Goal: Book appointment/travel/reservation

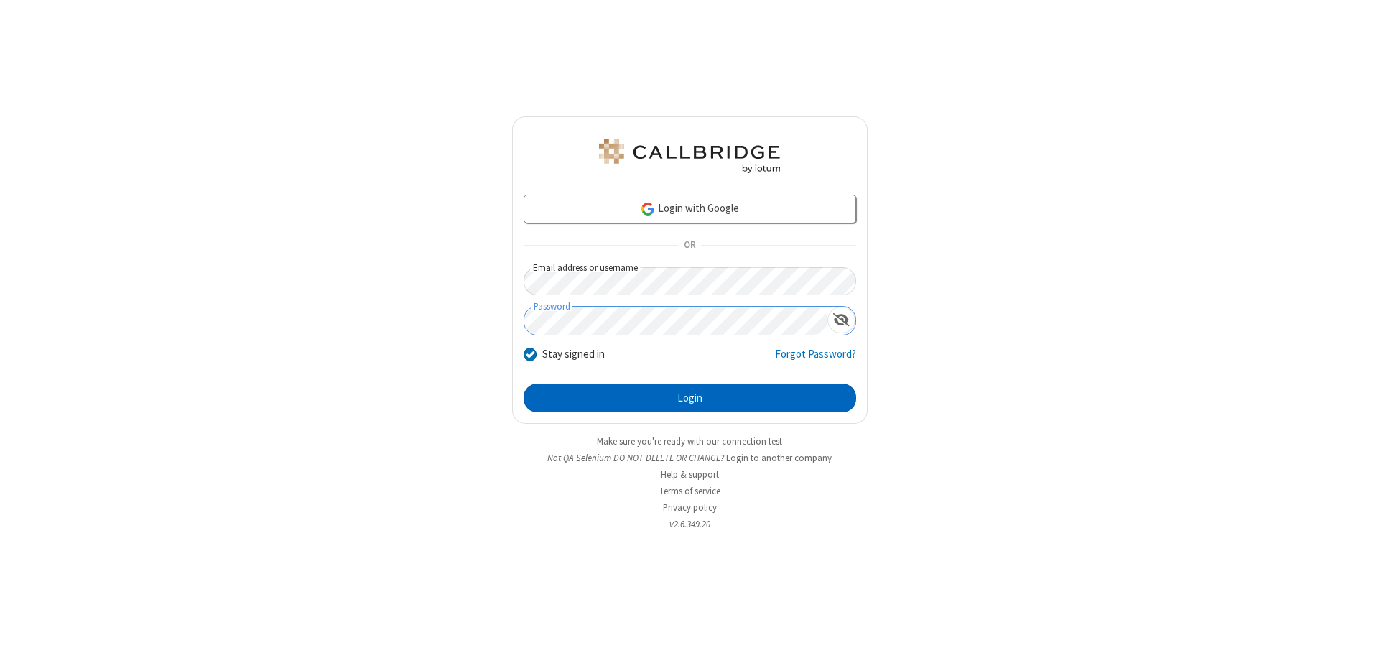
click at [689, 398] on button "Login" at bounding box center [690, 397] width 332 height 29
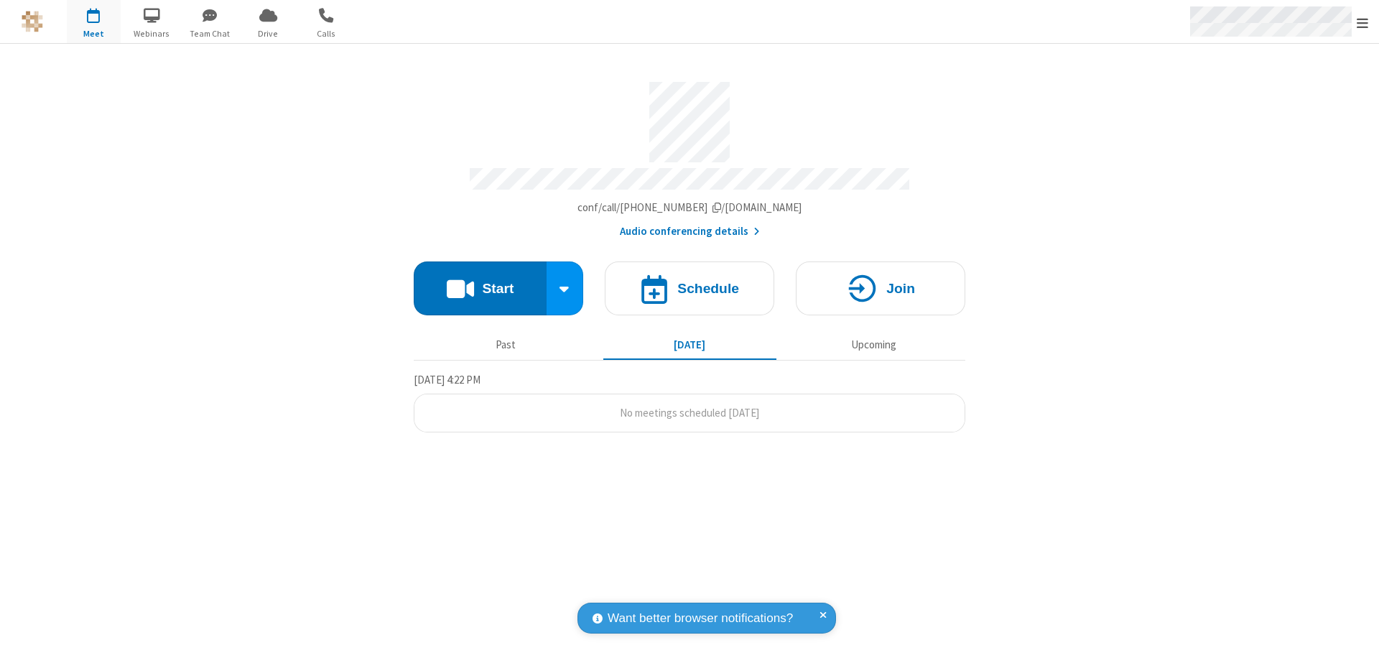
click at [1362, 22] on span "Open menu" at bounding box center [1362, 23] width 11 height 14
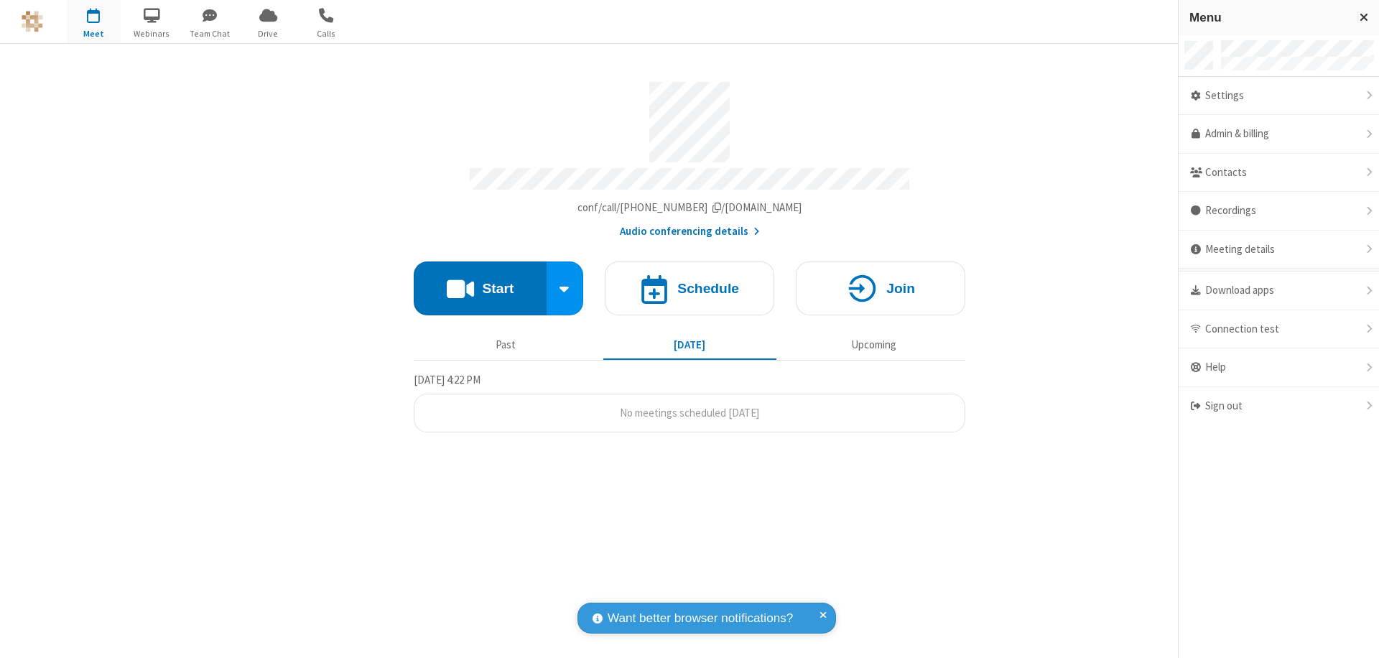
click at [93, 22] on span "button" at bounding box center [94, 15] width 54 height 24
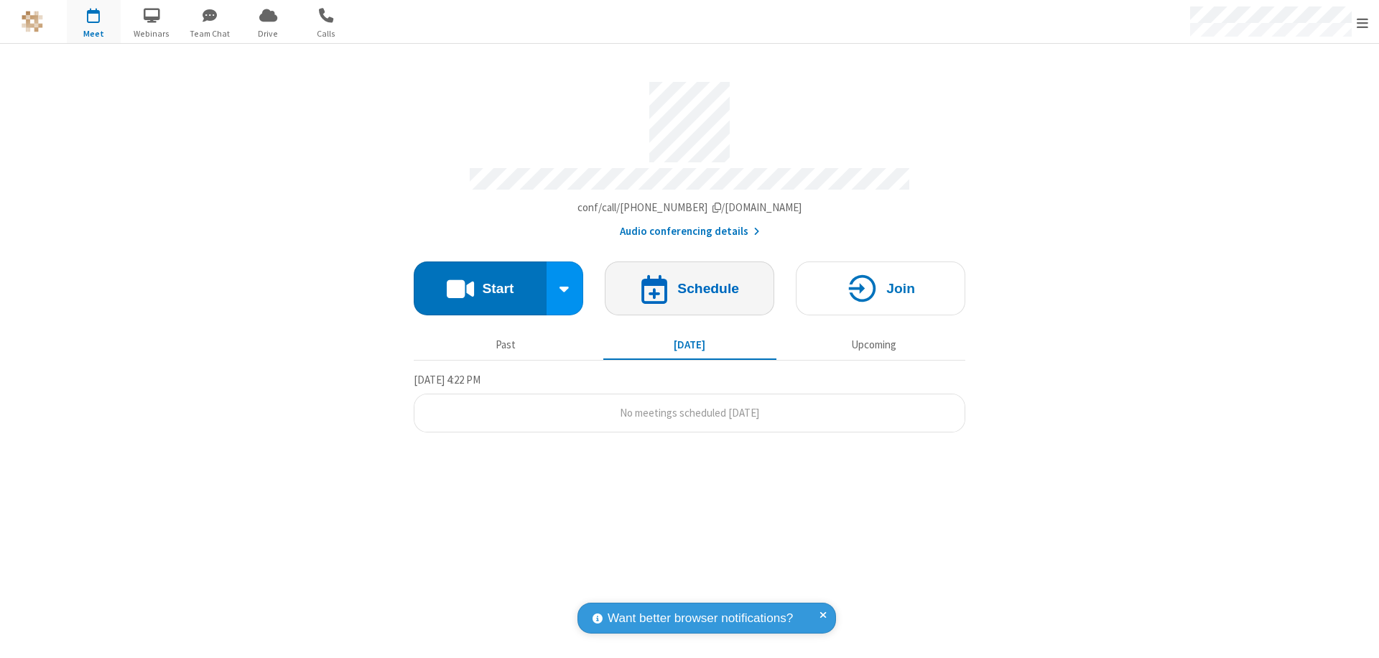
click at [689, 282] on h4 "Schedule" at bounding box center [708, 289] width 62 height 14
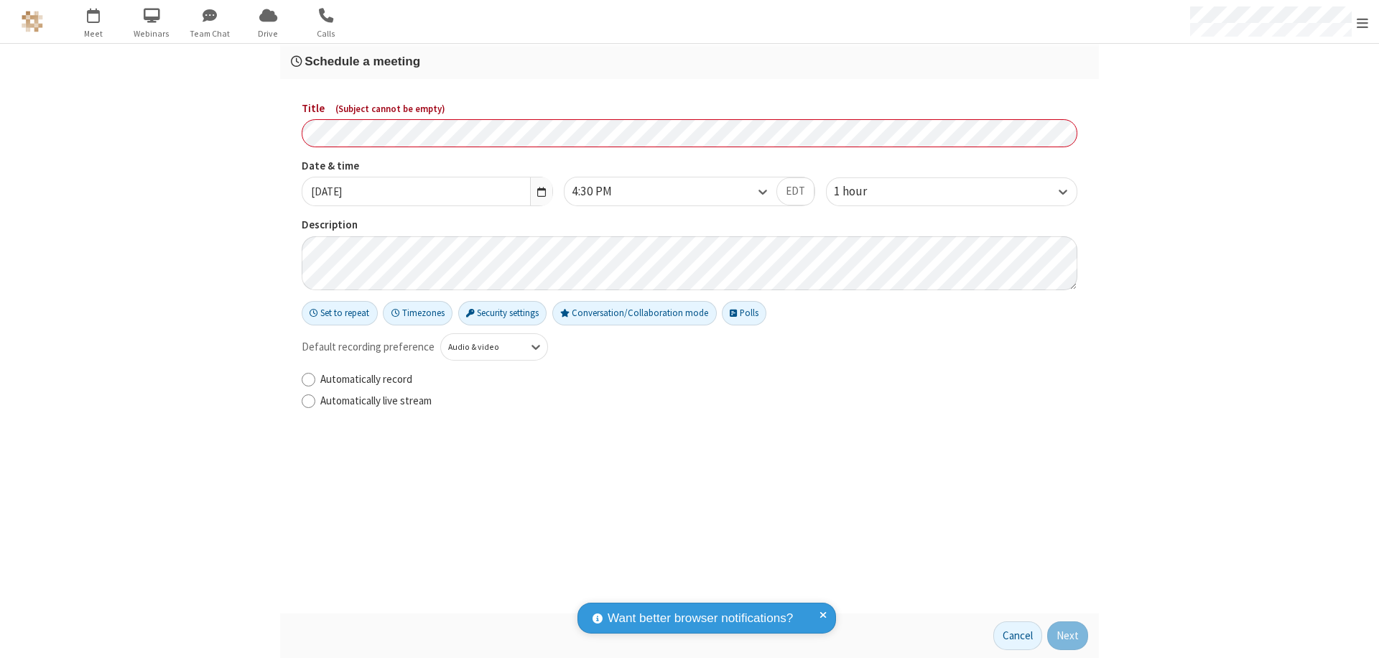
click at [689, 61] on h3 "Schedule a meeting" at bounding box center [689, 62] width 797 height 14
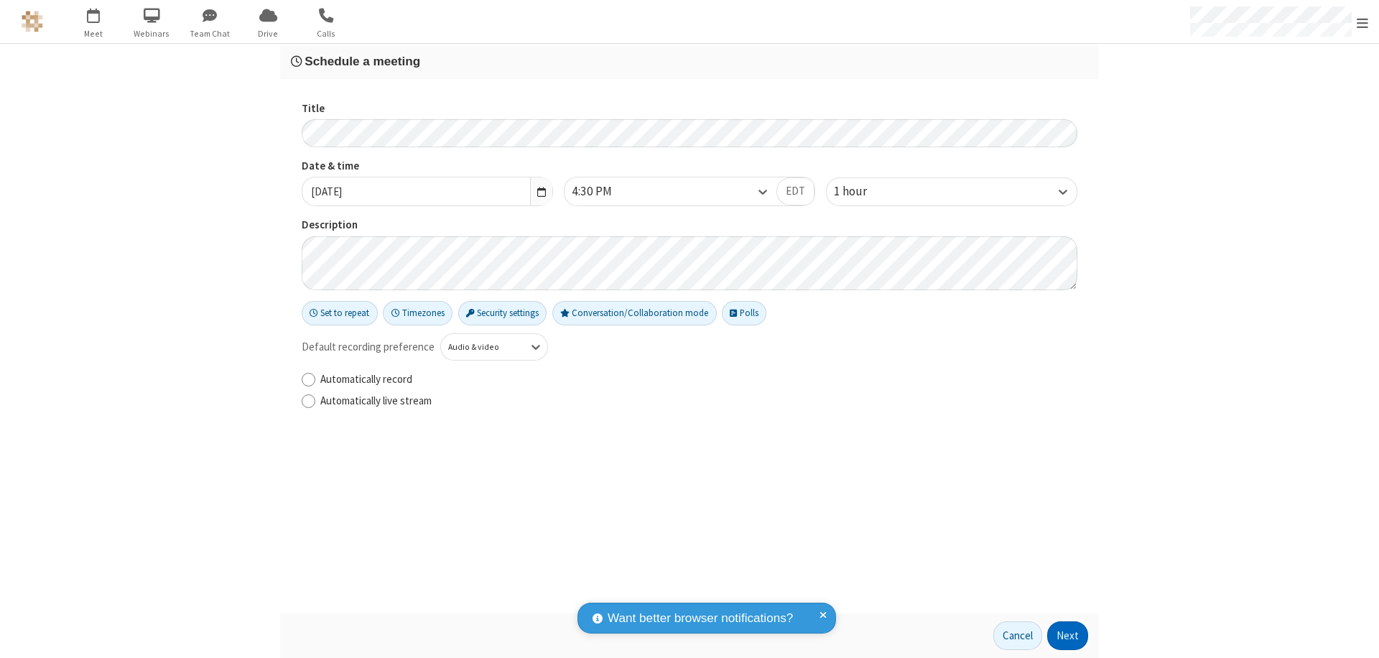
click at [1068, 636] on button "Next" at bounding box center [1067, 635] width 41 height 29
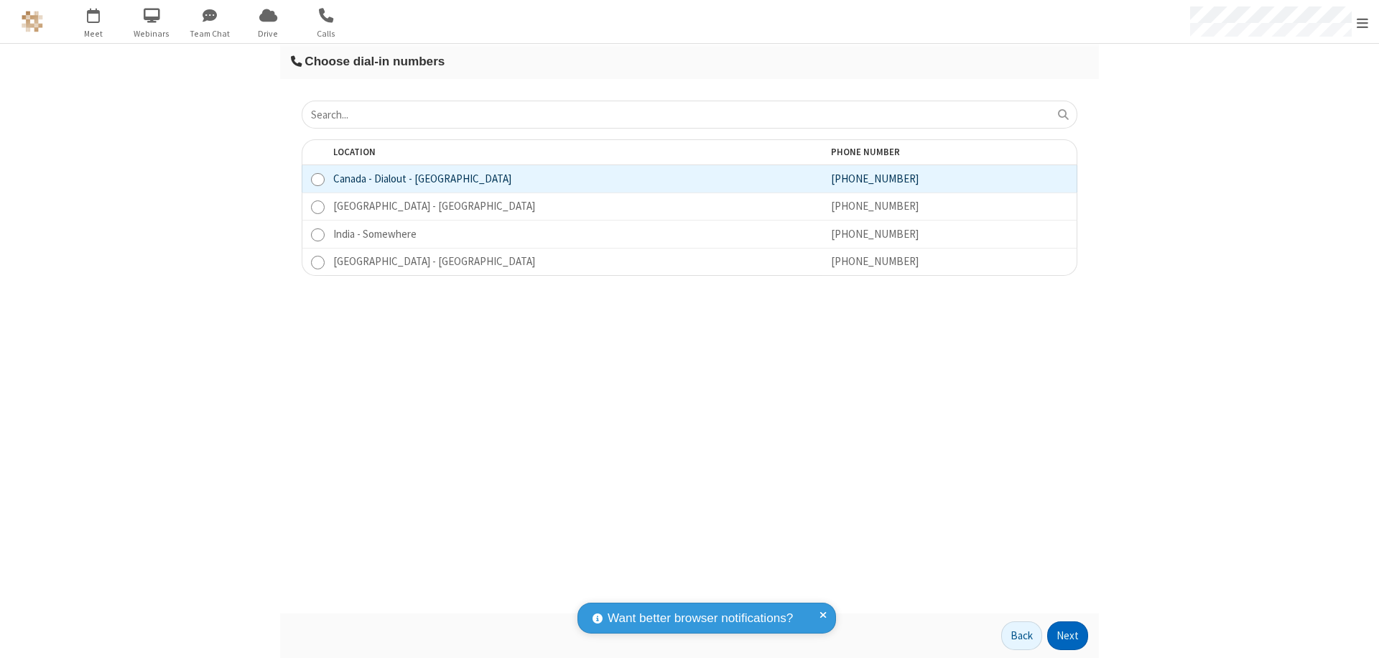
click at [1068, 636] on button "Next" at bounding box center [1067, 635] width 41 height 29
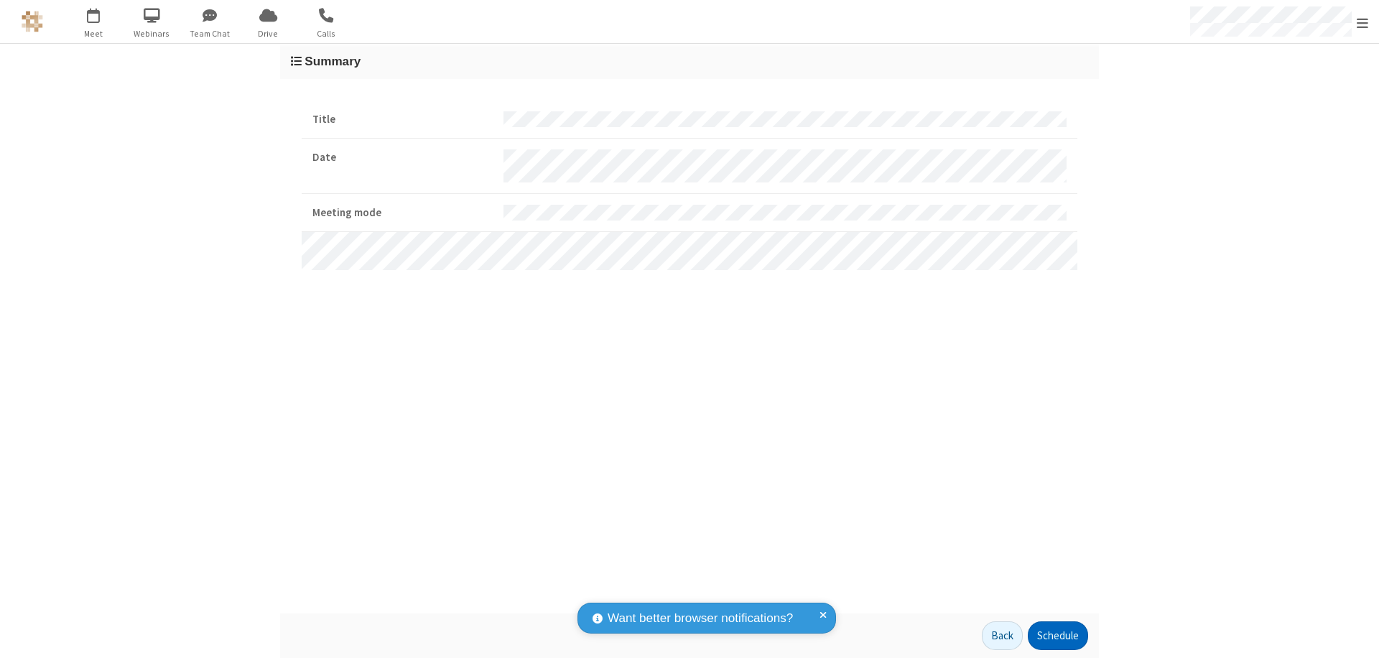
click at [1057, 636] on button "Schedule" at bounding box center [1058, 635] width 60 height 29
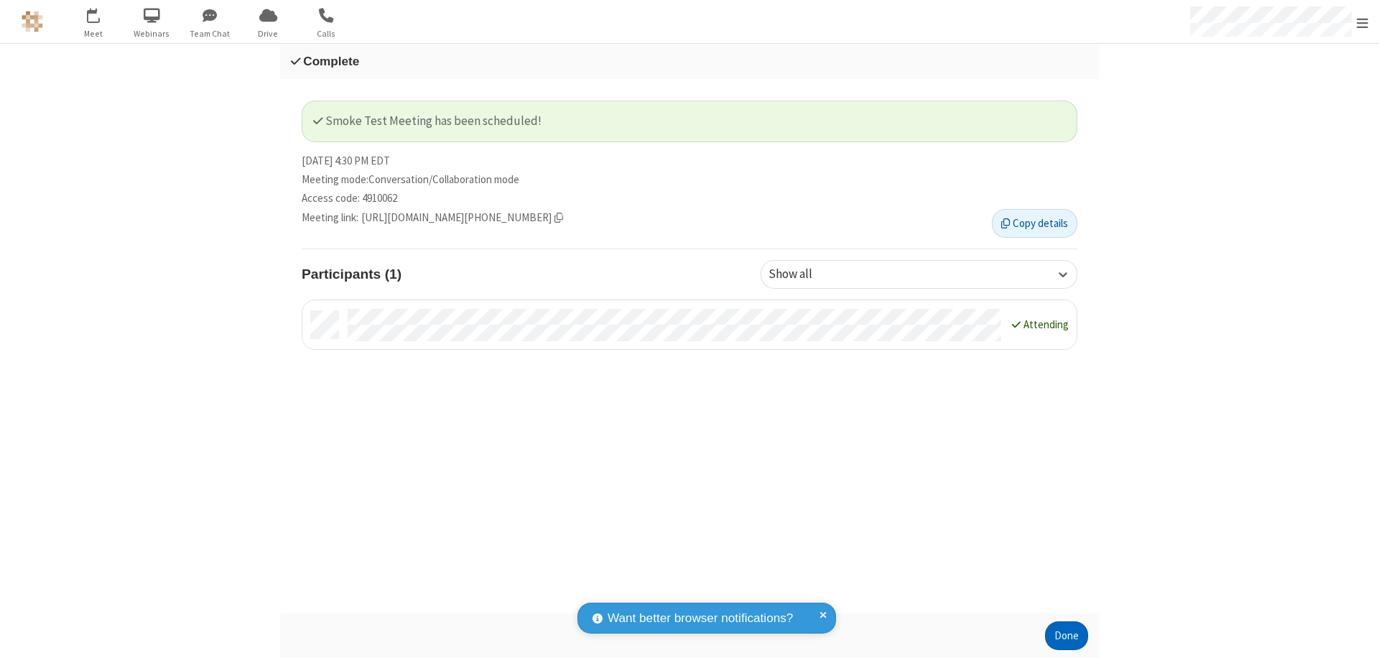
click at [1066, 636] on button "Done" at bounding box center [1066, 635] width 43 height 29
